Goal: Information Seeking & Learning: Learn about a topic

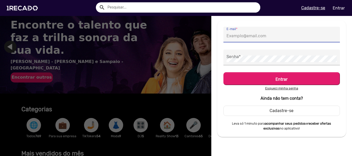
click at [238, 36] on input "E-mail *" at bounding box center [281, 36] width 110 height 7
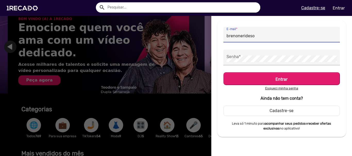
scroll to position [0, 1043]
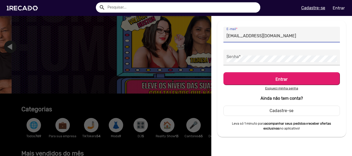
type input "[EMAIL_ADDRESS][DOMAIN_NAME]"
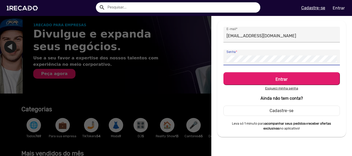
scroll to position [0, 348]
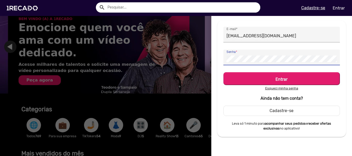
click at [223, 72] on button "Entrar" at bounding box center [281, 78] width 116 height 13
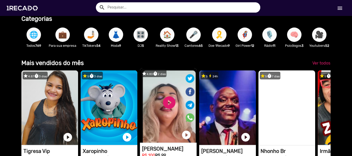
scroll to position [0, 0]
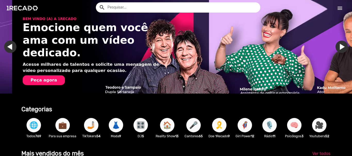
click at [341, 8] on mat-icon "menu" at bounding box center [339, 8] width 6 height 6
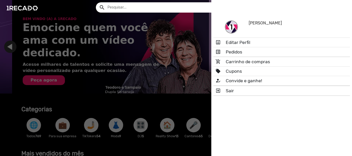
scroll to position [0, 695]
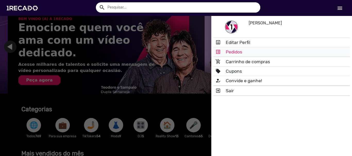
click at [233, 52] on link "list_alt Pedidos" at bounding box center [281, 51] width 136 height 9
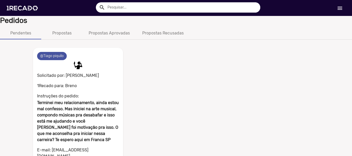
click at [54, 54] on mat-chip "@Tiago piquilo" at bounding box center [52, 56] width 30 height 8
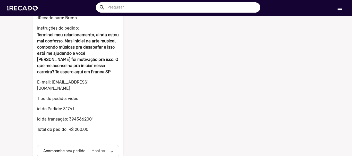
scroll to position [71, 0]
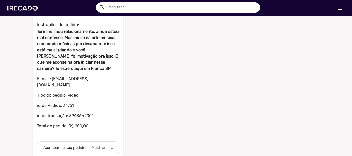
click at [106, 145] on span "Acompanhe seu pedido Mostrar" at bounding box center [76, 148] width 67 height 6
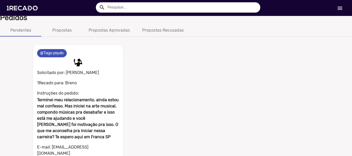
scroll to position [0, 0]
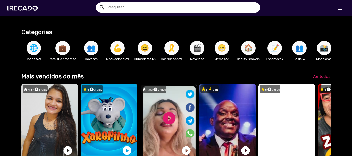
click at [221, 50] on span "😁" at bounding box center [221, 48] width 9 height 14
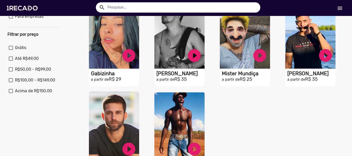
scroll to position [232, 0]
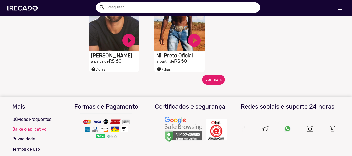
click at [219, 82] on button "ver mais" at bounding box center [213, 80] width 23 height 10
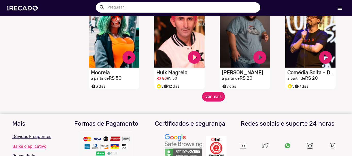
scroll to position [443, 0]
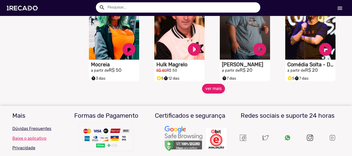
click at [208, 94] on button "ver mais" at bounding box center [213, 89] width 23 height 10
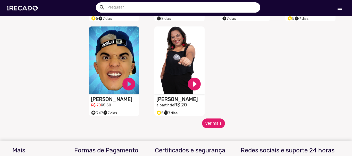
scroll to position [701, 0]
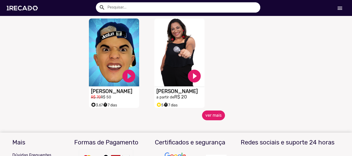
click at [208, 116] on button "ver mais" at bounding box center [213, 116] width 23 height 10
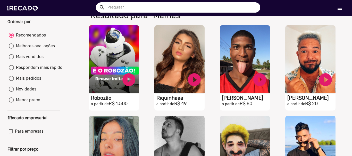
scroll to position [0, 0]
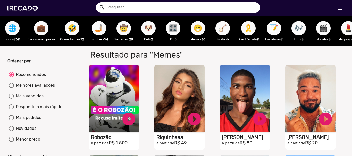
click at [126, 27] on span "🤠" at bounding box center [123, 28] width 9 height 14
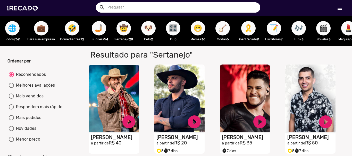
click at [101, 28] on span "🤳🏼" at bounding box center [98, 28] width 9 height 14
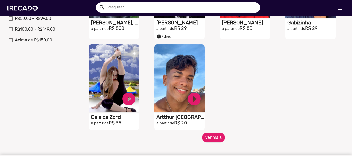
scroll to position [206, 0]
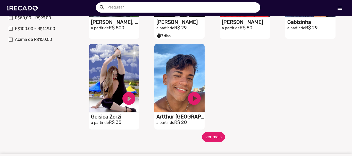
click at [212, 138] on button "ver mais" at bounding box center [213, 137] width 23 height 10
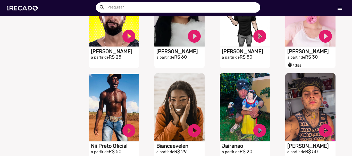
scroll to position [412, 0]
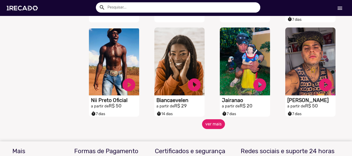
click at [207, 124] on button "ver mais" at bounding box center [213, 124] width 23 height 10
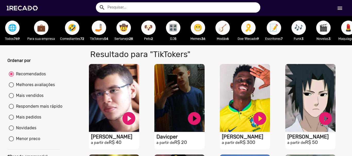
scroll to position [0, 0]
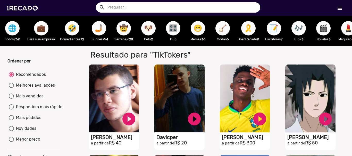
click at [68, 26] on span "🤣" at bounding box center [72, 28] width 9 height 14
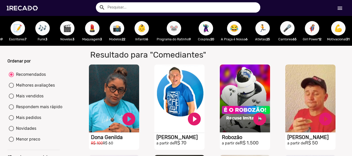
scroll to position [0, 267]
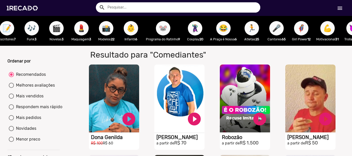
click at [197, 31] on span "🦹🏼‍♀️" at bounding box center [194, 28] width 9 height 14
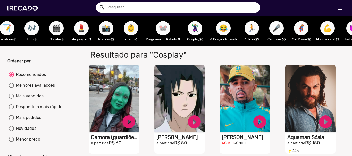
click at [162, 31] on span "🐭" at bounding box center [163, 28] width 9 height 14
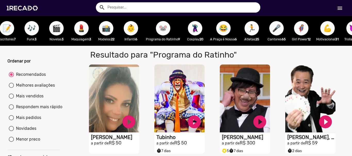
click at [106, 31] on span "📸" at bounding box center [106, 28] width 9 height 14
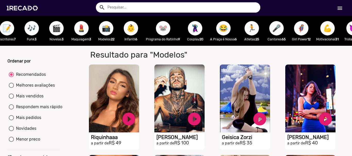
click at [79, 30] on button "💄" at bounding box center [81, 28] width 14 height 14
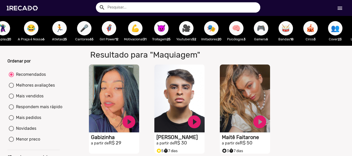
scroll to position [0, 468]
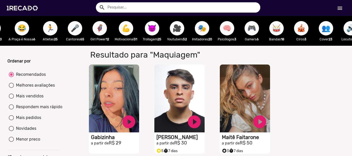
click at [179, 29] on span "🎥" at bounding box center [176, 28] width 9 height 14
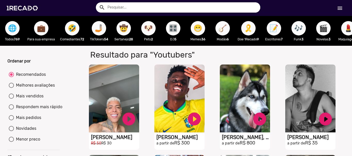
click at [10, 25] on span "🌐" at bounding box center [12, 28] width 9 height 14
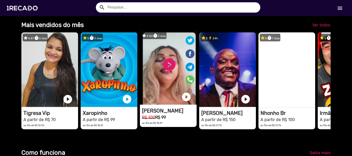
scroll to position [77, 0]
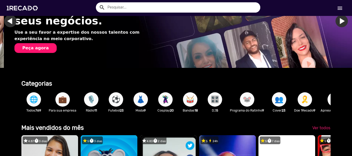
click at [247, 100] on span "🐭" at bounding box center [246, 99] width 9 height 14
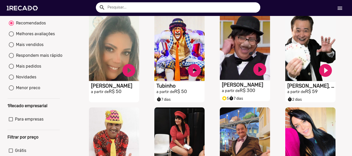
click at [235, 66] on video "S1RECADO vídeos dedicados para fãs e empresas" at bounding box center [245, 46] width 50 height 68
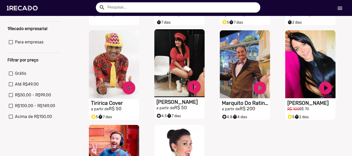
click at [188, 58] on video "S1RECADO vídeos dedicados para fãs e empresas" at bounding box center [179, 63] width 50 height 68
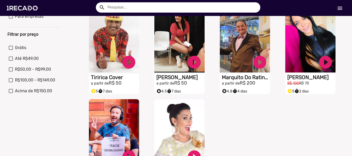
scroll to position [257, 0]
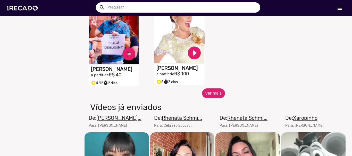
click at [169, 63] on video "S1RECADO vídeos dedicados para fãs e empresas" at bounding box center [179, 29] width 50 height 68
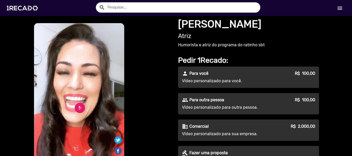
scroll to position [26, 0]
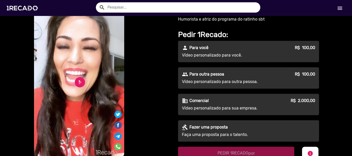
click at [68, 86] on div "play_circle_filled" at bounding box center [72, 81] width 16 height 20
click at [79, 84] on link "play_circle_filled" at bounding box center [80, 82] width 12 height 12
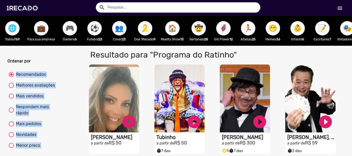
drag, startPoint x: 64, startPoint y: 51, endPoint x: 82, endPoint y: 50, distance: 18.8
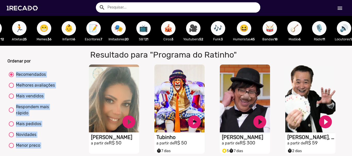
scroll to position [0, 200]
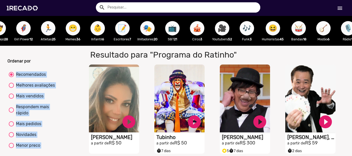
click at [76, 27] on span "😁" at bounding box center [72, 28] width 9 height 14
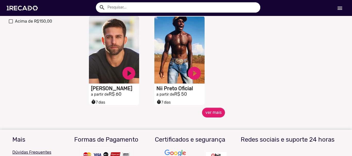
scroll to position [232, 0]
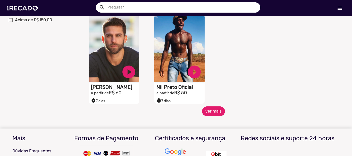
click at [206, 116] on button "ver mais" at bounding box center [213, 112] width 23 height 10
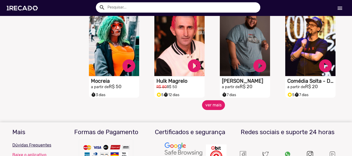
scroll to position [438, 0]
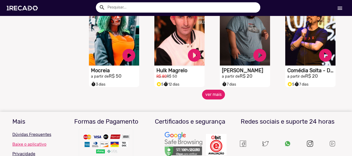
click at [217, 100] on button "ver mais" at bounding box center [213, 95] width 23 height 10
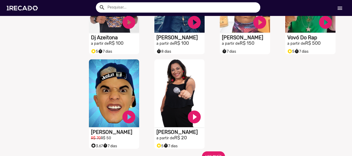
scroll to position [669, 0]
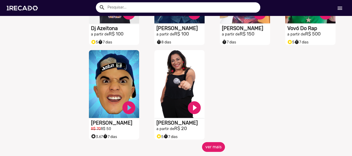
click at [217, 152] on button "ver mais" at bounding box center [213, 147] width 23 height 10
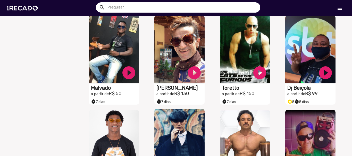
scroll to position [489, 0]
